Goal: Navigation & Orientation: Understand site structure

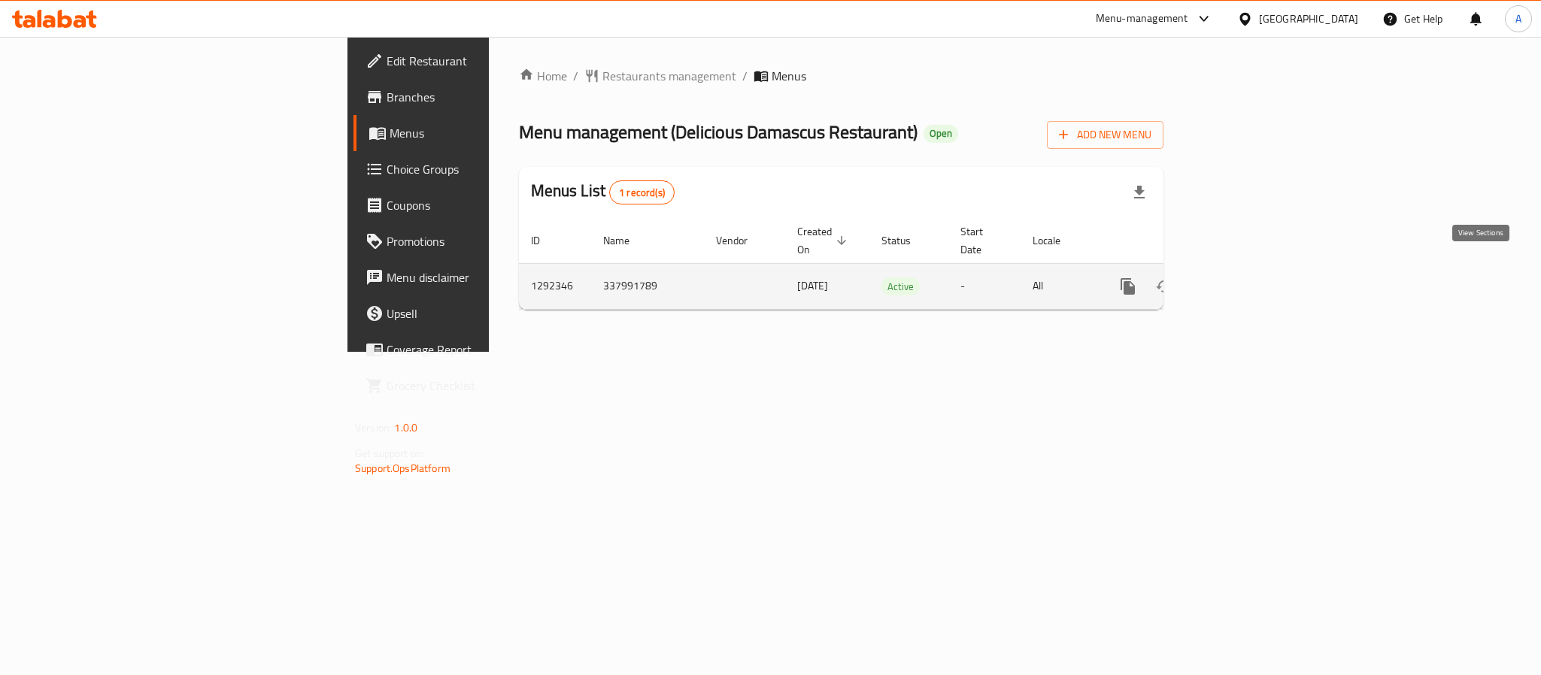
click at [1246, 278] on icon "enhanced table" at bounding box center [1237, 287] width 18 height 18
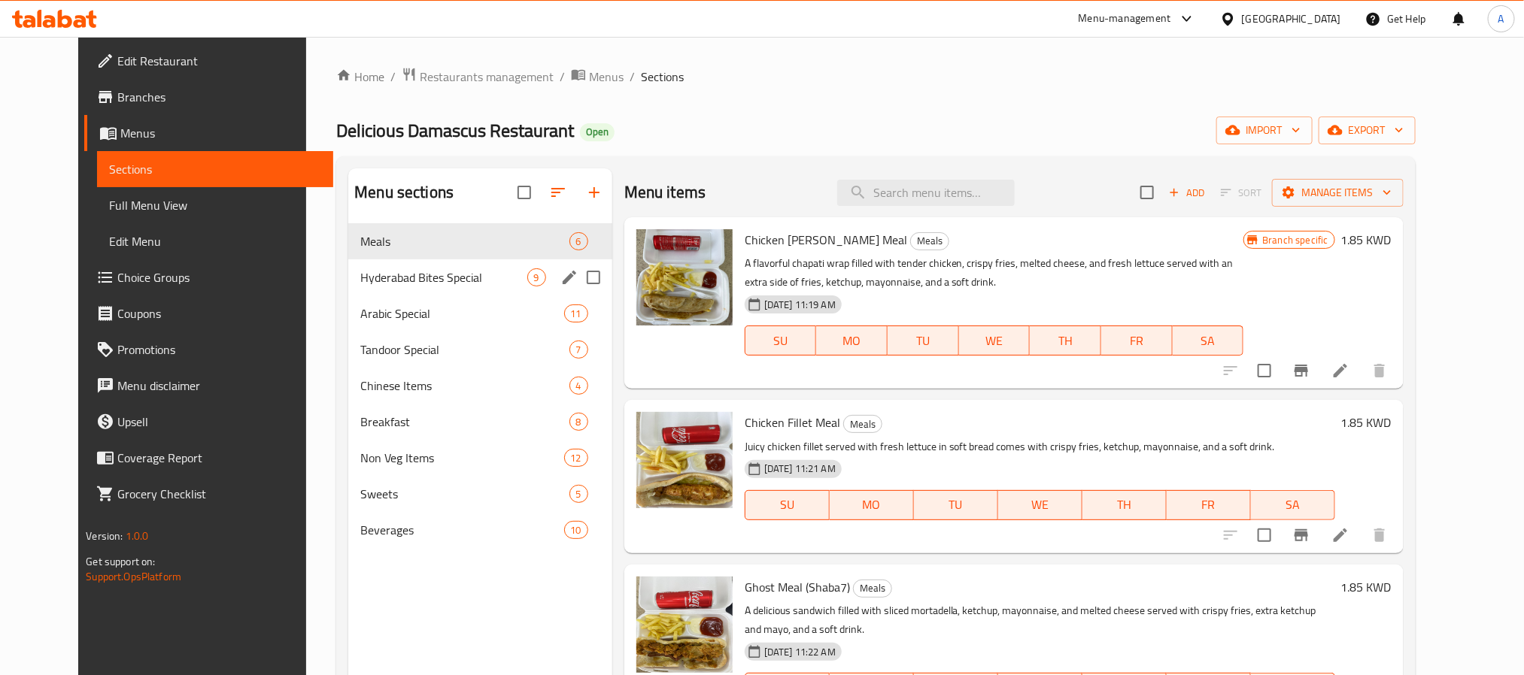
click at [490, 267] on div "Hyderabad Bites Special 9" at bounding box center [480, 277] width 264 height 36
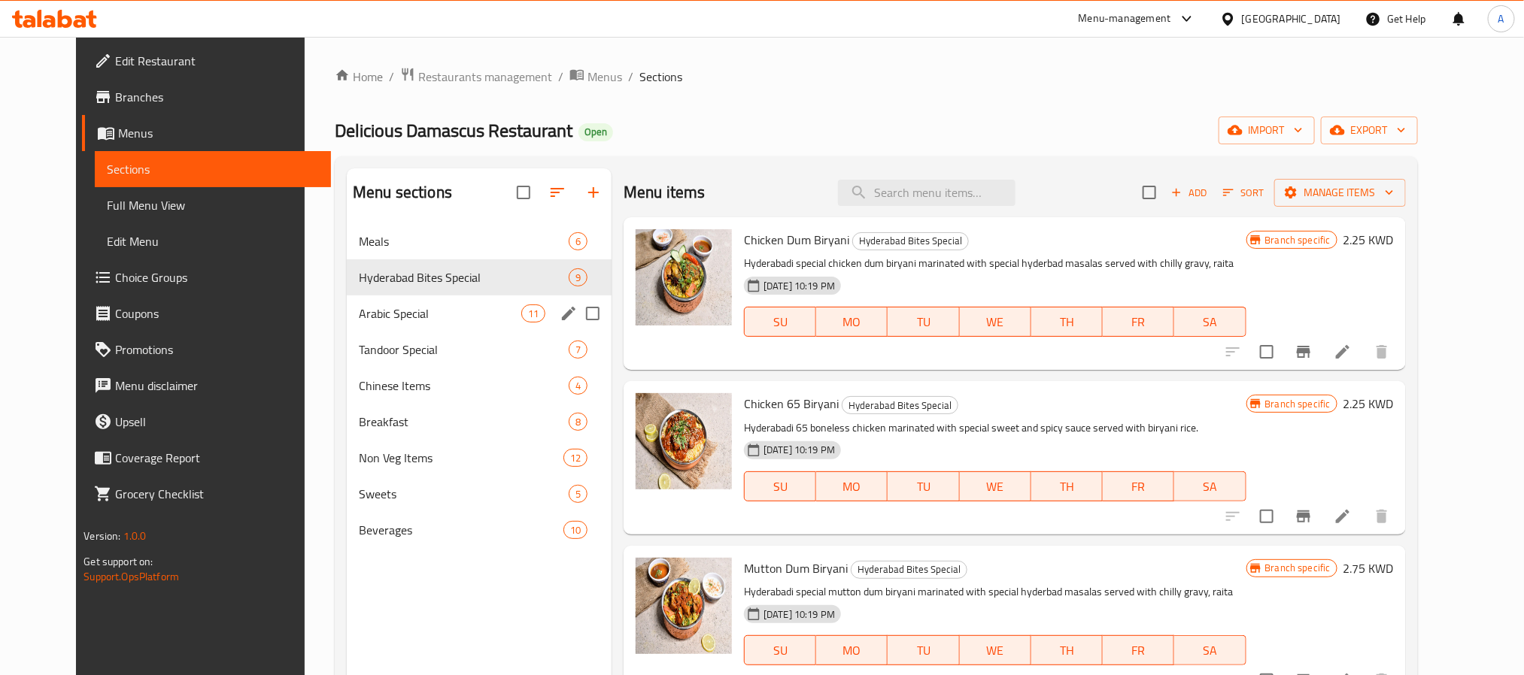
click at [472, 303] on div "Arabic Special 11" at bounding box center [479, 314] width 265 height 36
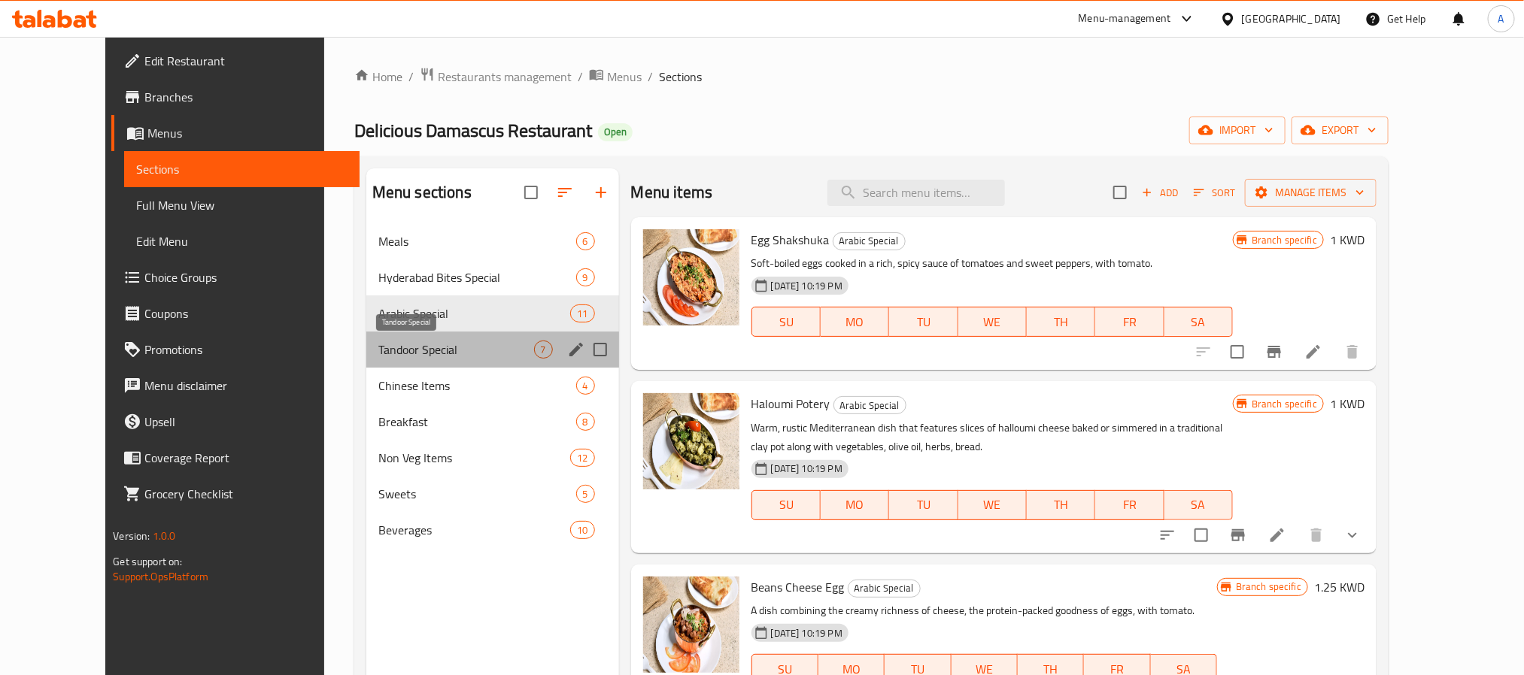
click at [457, 343] on span "Tandoor Special" at bounding box center [456, 350] width 156 height 18
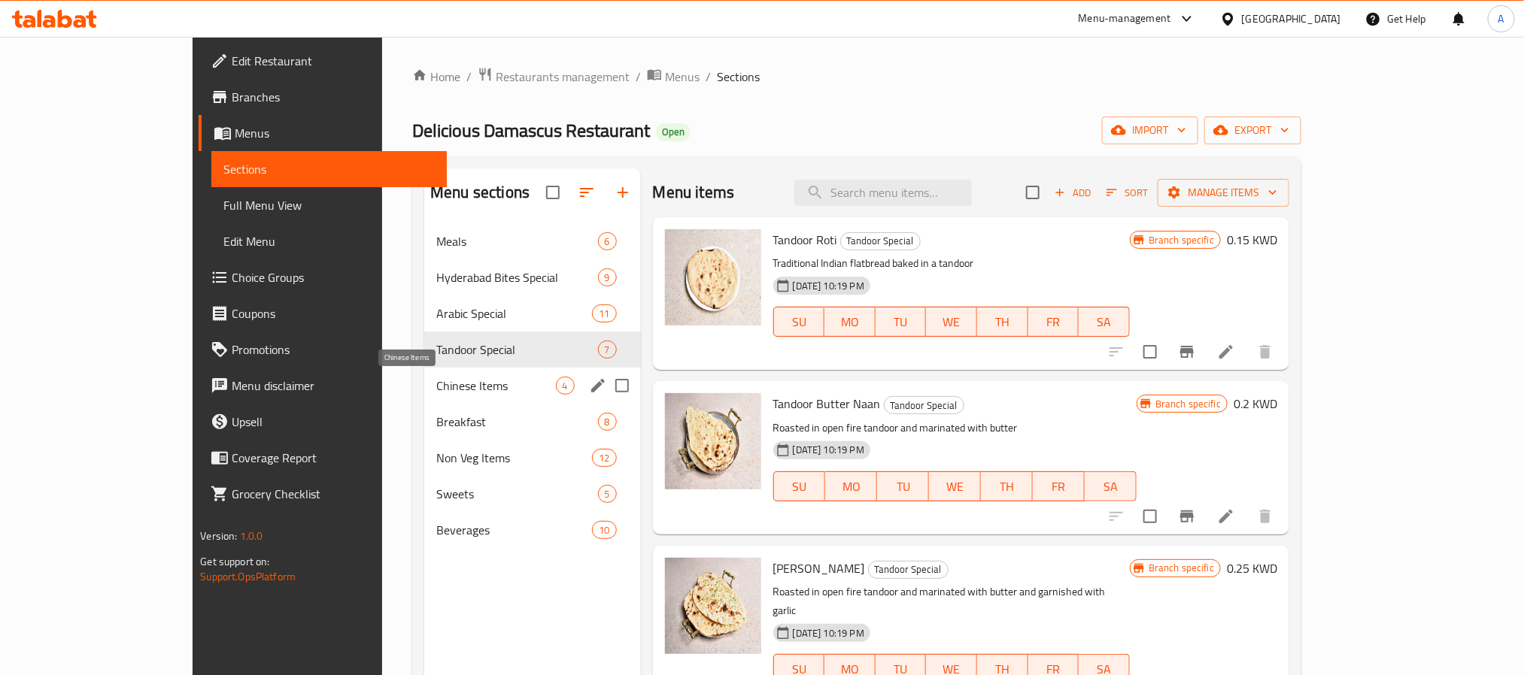
click at [443, 388] on span "Chinese Items" at bounding box center [495, 386] width 119 height 18
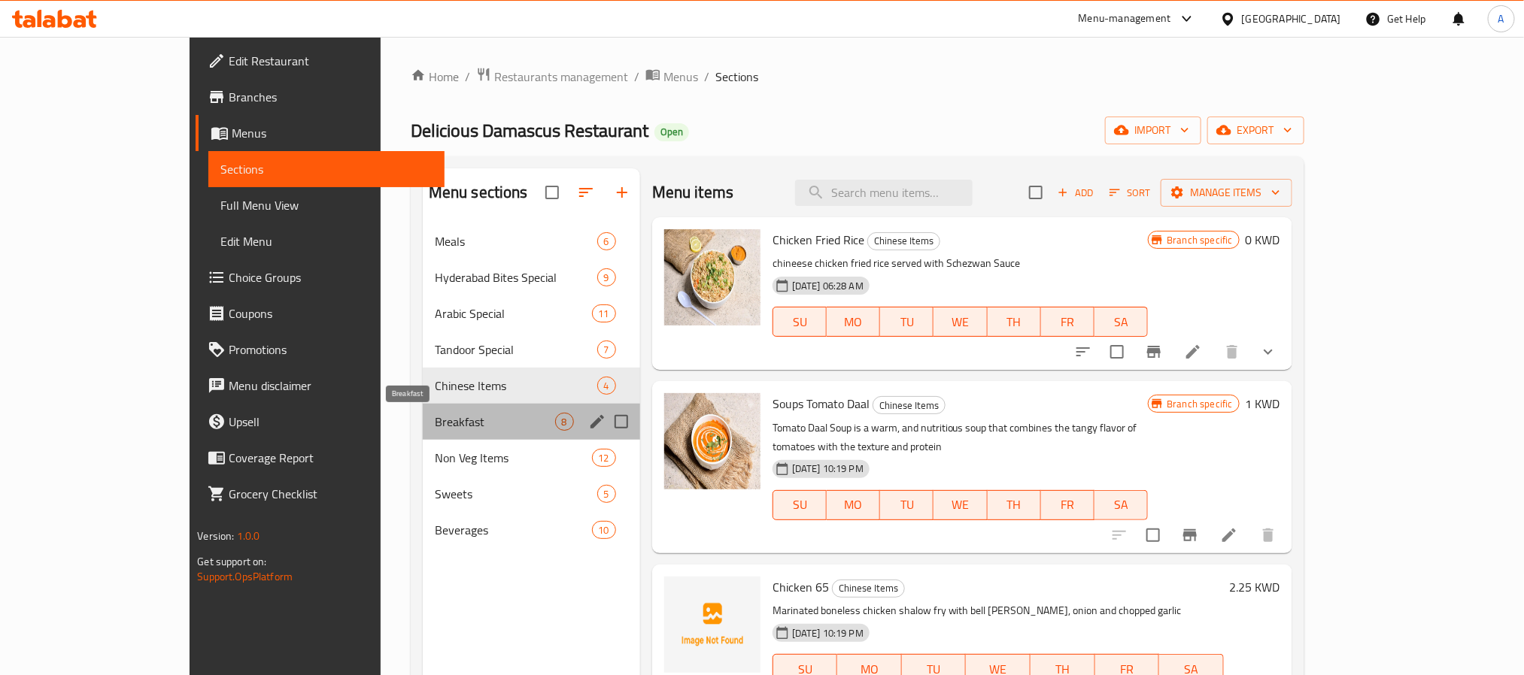
click at [443, 429] on span "Breakfast" at bounding box center [495, 422] width 120 height 18
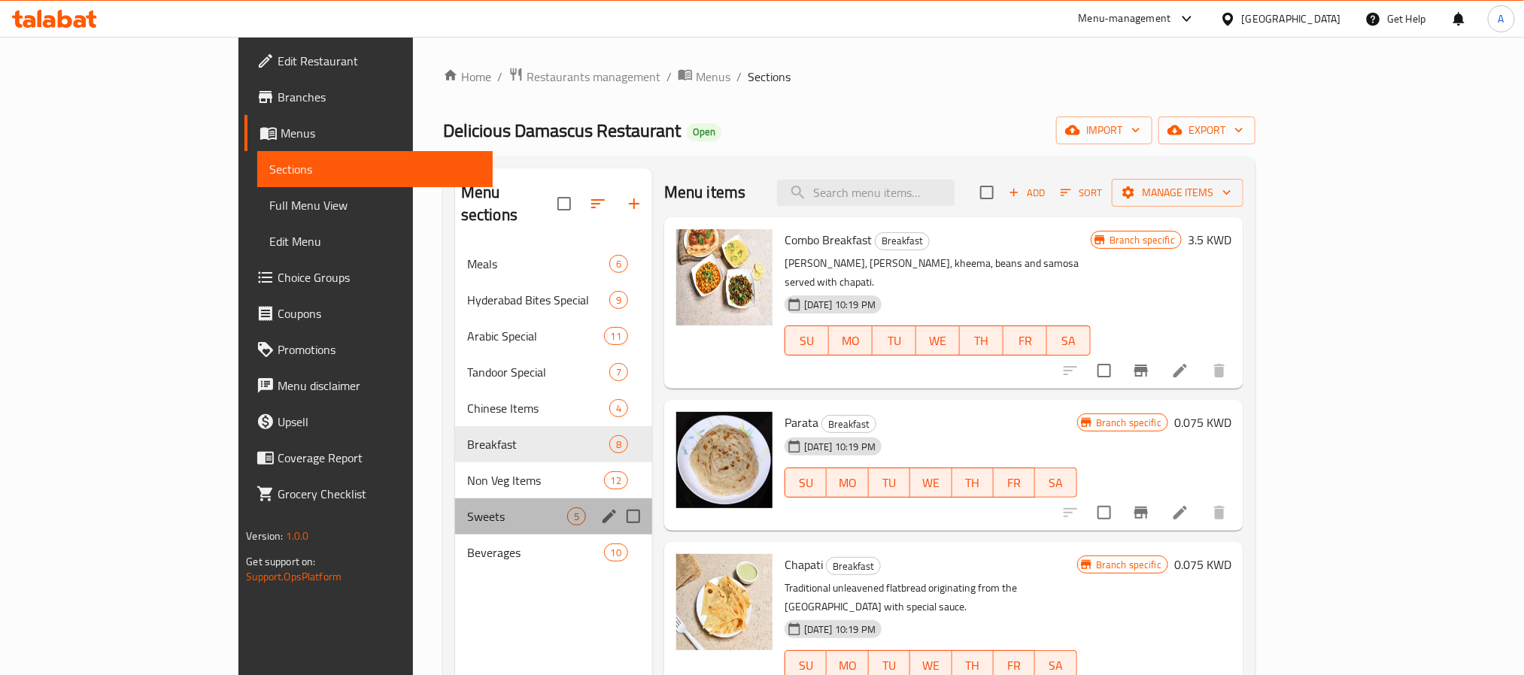
click at [455, 499] on div "Sweets 5" at bounding box center [553, 517] width 197 height 36
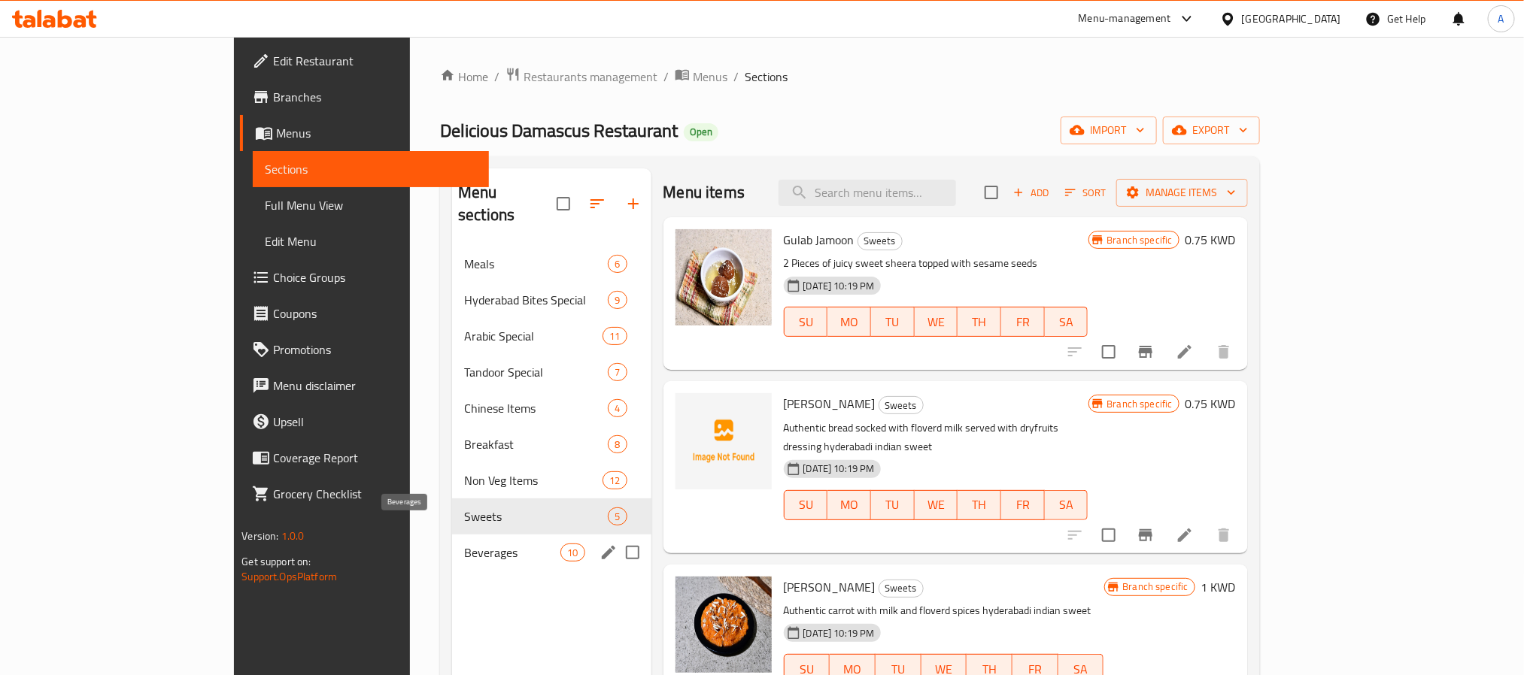
click at [464, 544] on span "Beverages" at bounding box center [512, 553] width 96 height 18
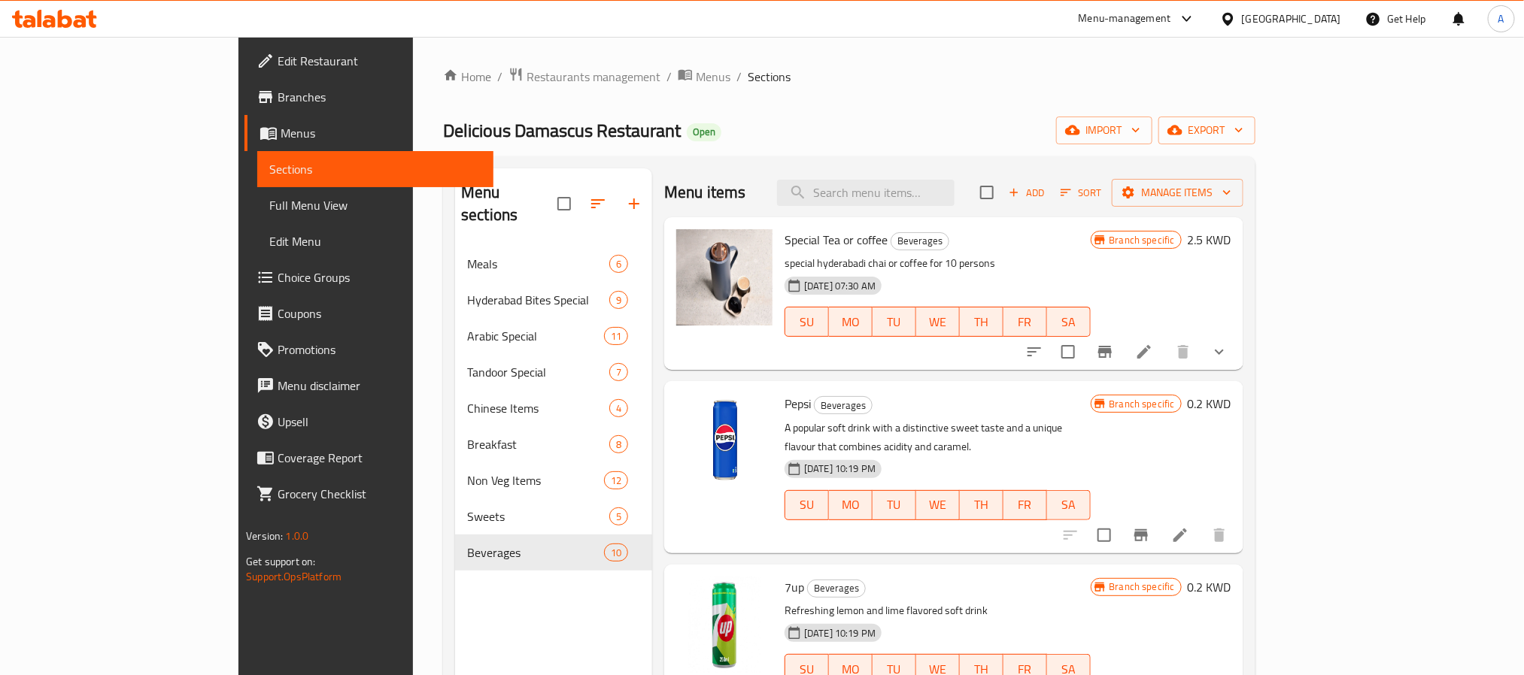
click at [278, 93] on span "Branches" at bounding box center [379, 97] width 203 height 18
